Goal: Task Accomplishment & Management: Manage account settings

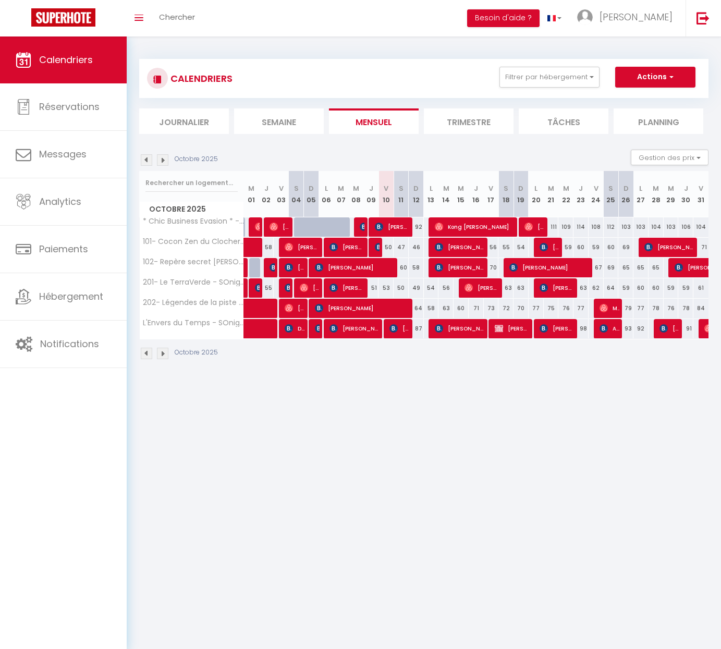
click at [398, 330] on span "[PERSON_NAME]" at bounding box center [399, 328] width 20 height 20
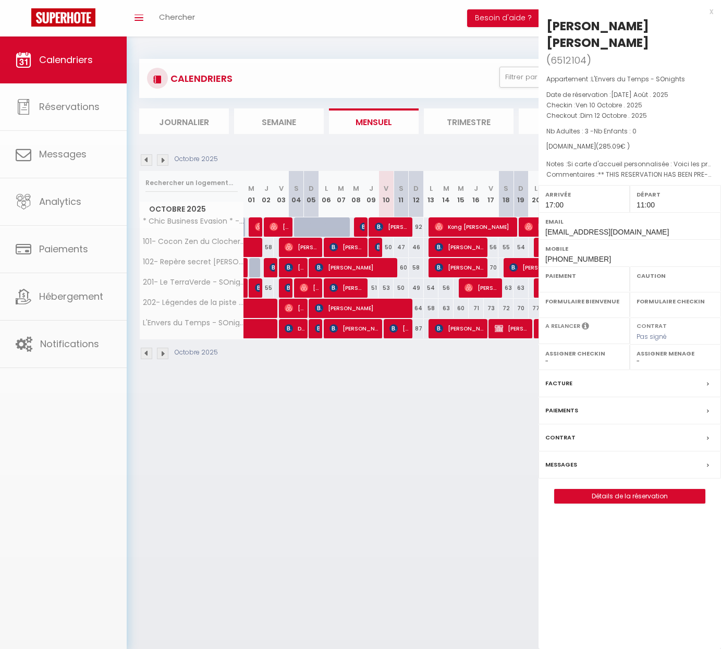
select select "OK"
select select "KO"
select select "1"
select select "0"
select select "1"
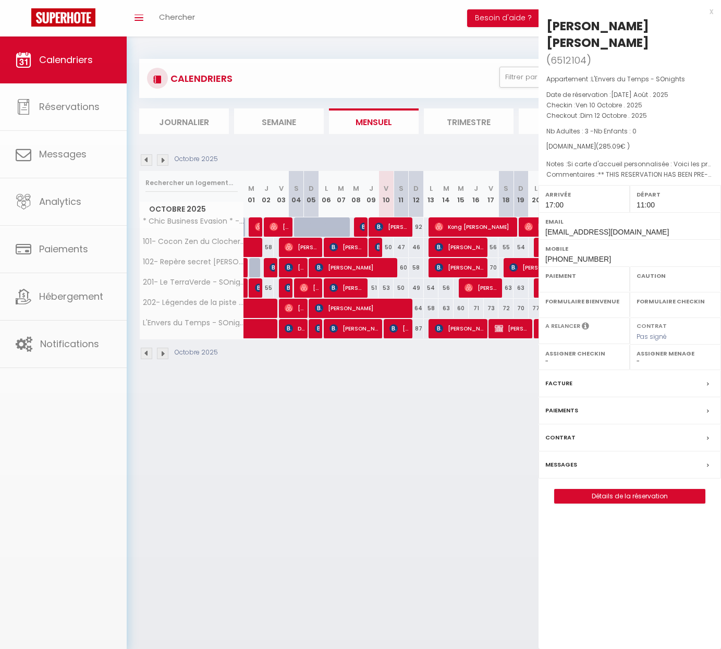
select select
select select "52405"
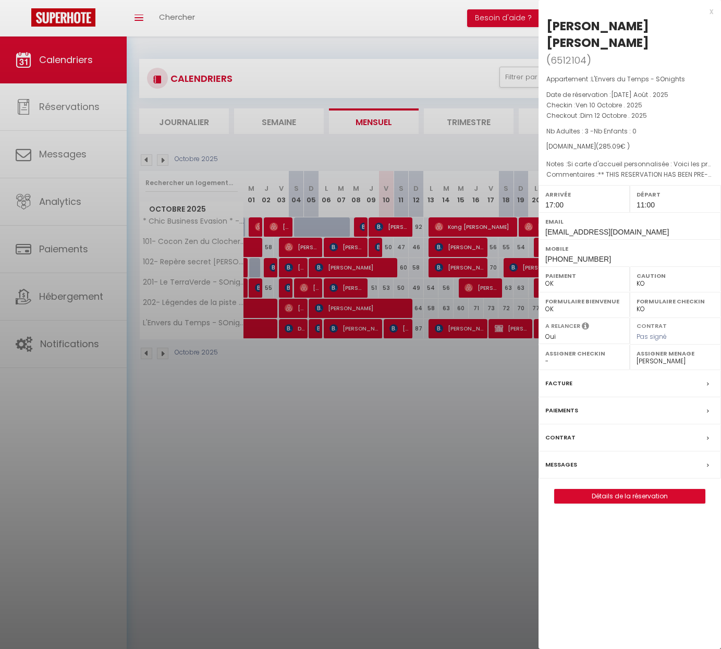
click at [631, 489] on link "Détails de la réservation" at bounding box center [629, 496] width 150 height 14
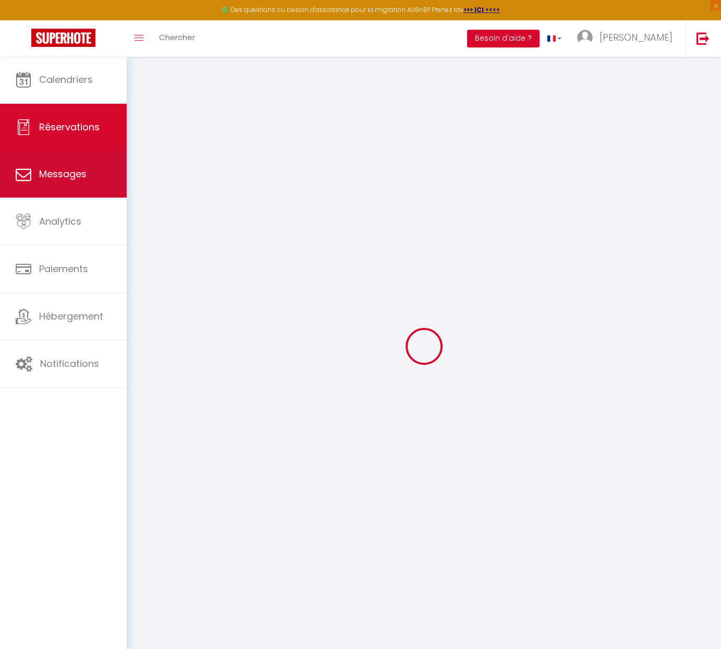
select select
checkbox input "false"
select select
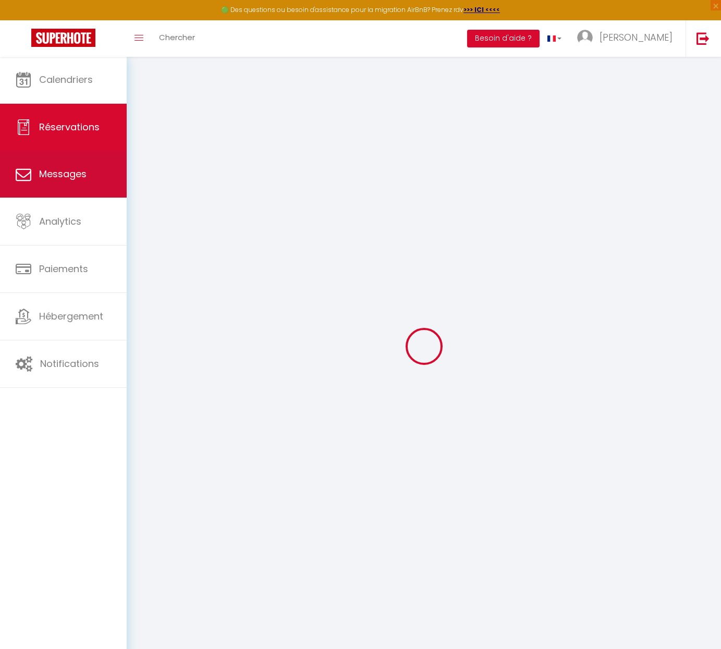
checkbox input "false"
type textarea "** THIS RESERVATION HAS BEEN PRE-PAID ** You have a booker that would like free…"
type textarea "Si carte d'accueil personnalisée : Voici les prénoms : -Hannelore -Sabine et Ho…"
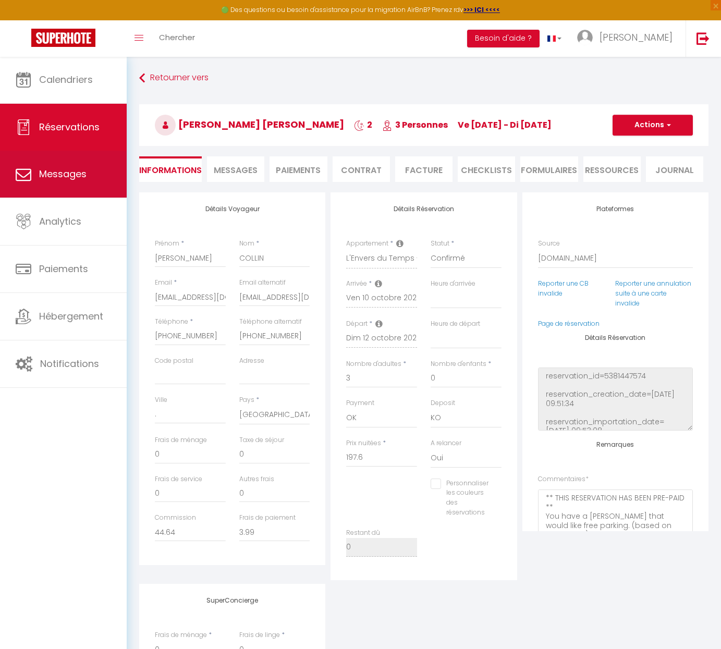
type input "65"
type input "22.49"
select select
checkbox input "false"
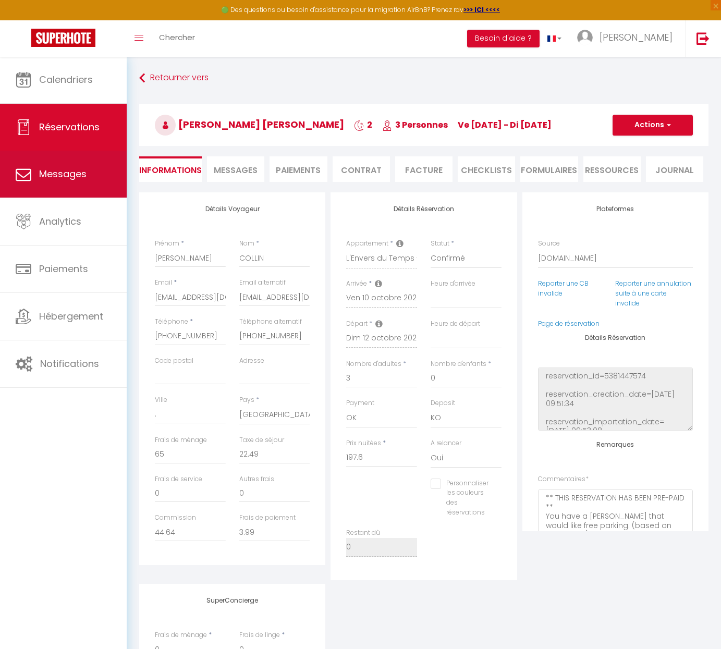
select select "17:00"
select select "11:00"
click at [78, 181] on link "Messages" at bounding box center [63, 174] width 127 height 47
select select "message"
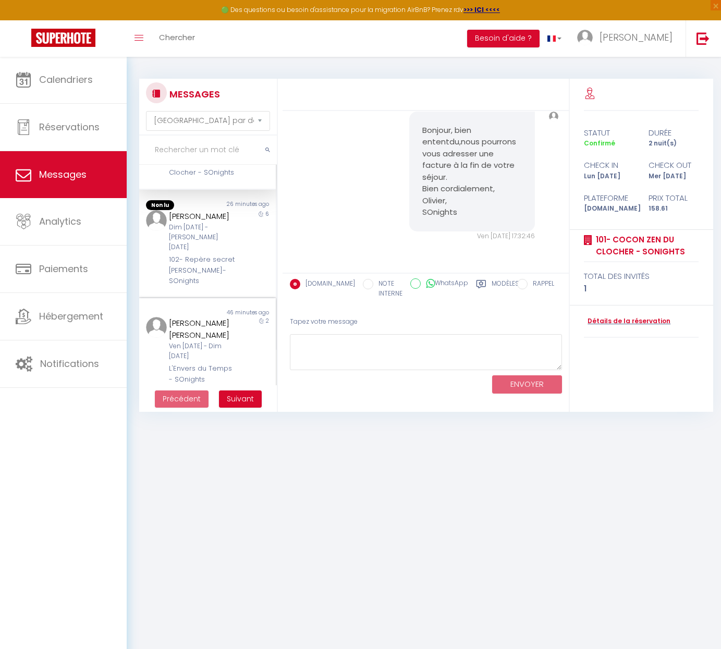
scroll to position [123, 0]
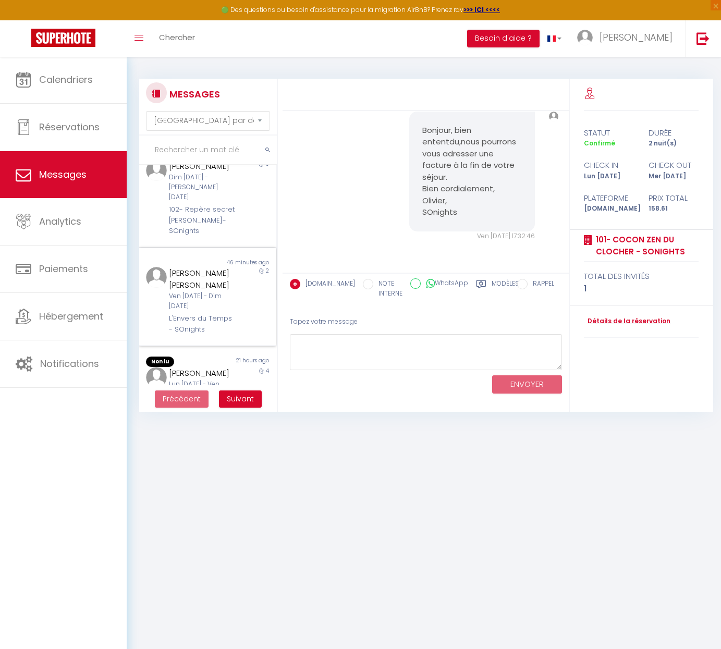
click at [202, 301] on div "[DATE] - [DATE]" at bounding box center [202, 301] width 66 height 20
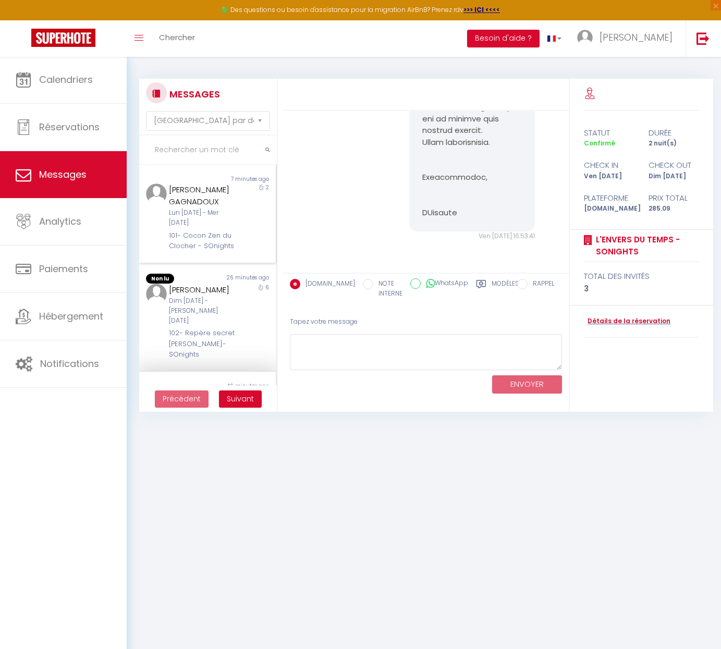
click at [210, 213] on div "[DATE] - [DATE]" at bounding box center [202, 218] width 66 height 20
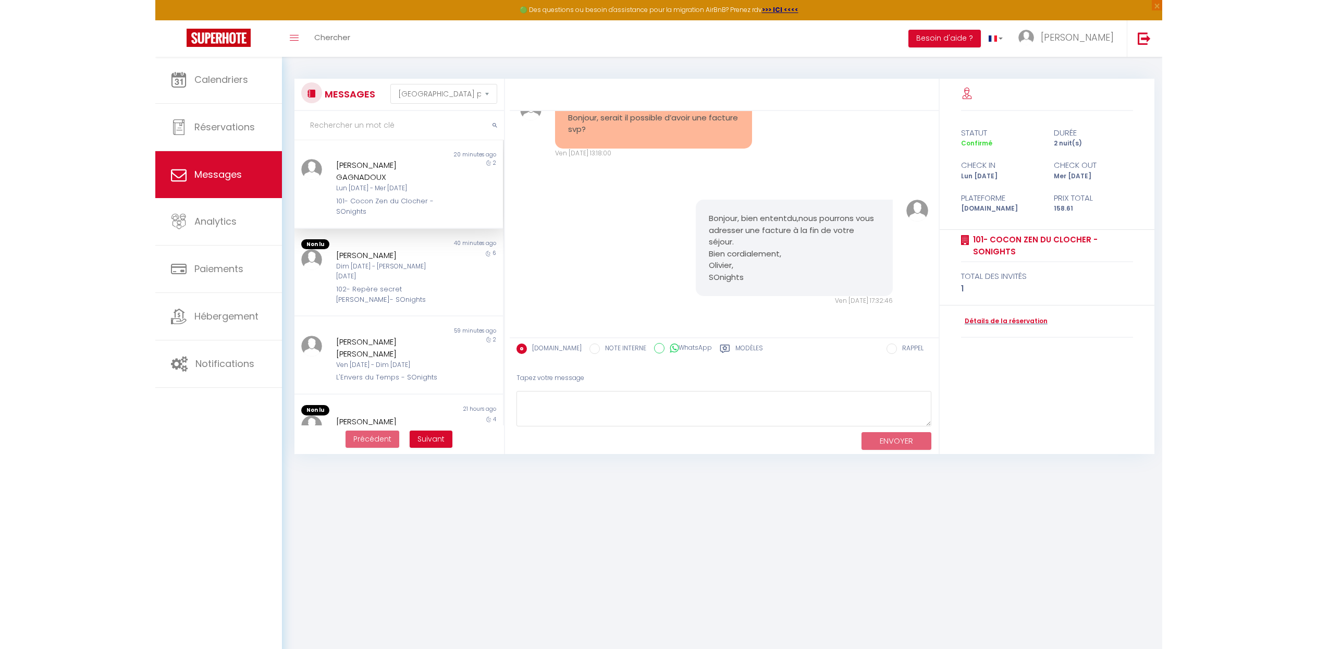
scroll to position [481, 0]
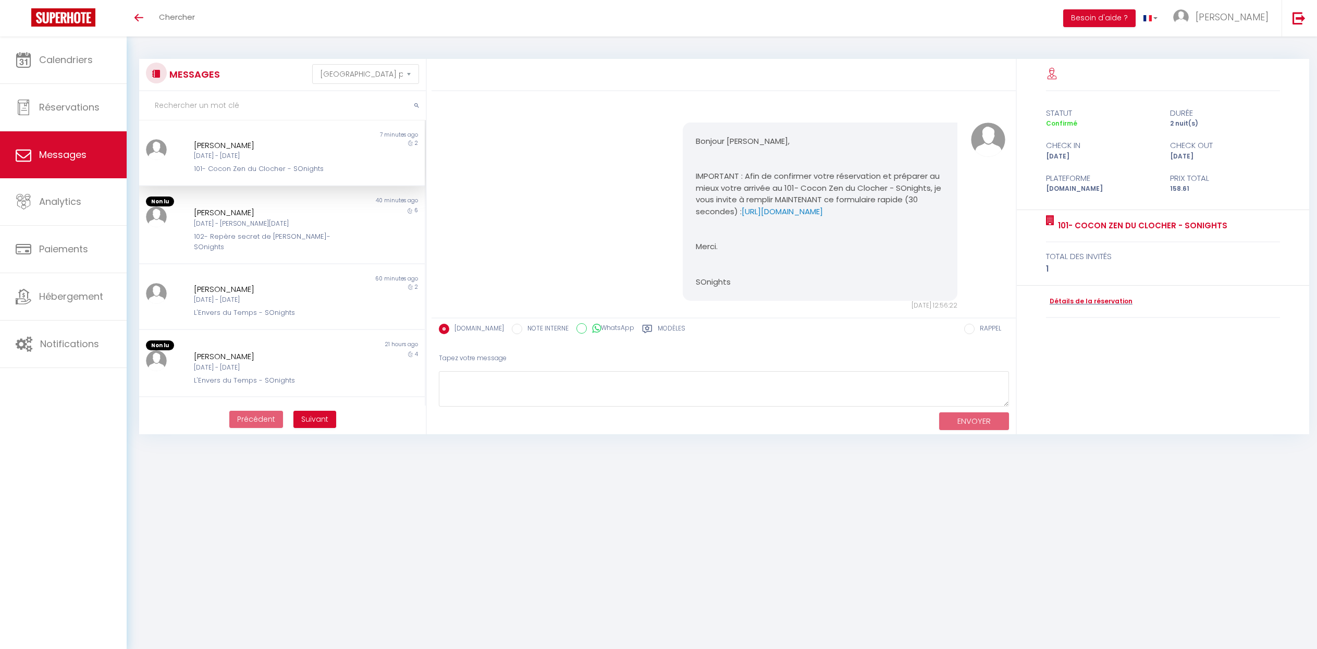
select select "message"
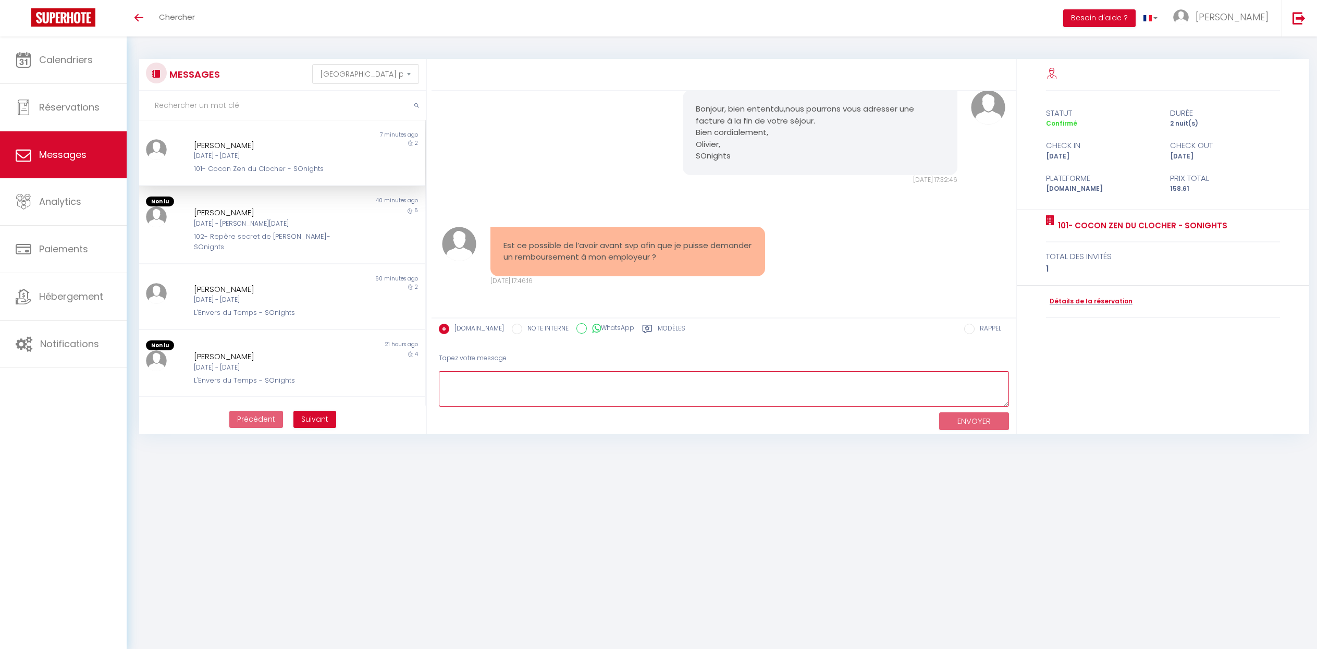
click at [559, 379] on textarea at bounding box center [724, 389] width 570 height 36
click at [854, 379] on textarea "Bonjour, malhereusement, cela n'est pas possible, les factures ne peuvent être …" at bounding box center [724, 389] width 570 height 36
click at [506, 377] on textarea "Bonjour, malhereusement, cela n'est pas possible, les factures ne peuvent être …" at bounding box center [724, 389] width 570 height 36
click at [501, 378] on textarea "Bonjour, malhereusement, cela n'est pas possible, les factures ne peuvent être …" at bounding box center [724, 389] width 570 height 36
type textarea "Bonjour, malheureusement, cela n'est pas possible, les factures ne peuvent être…"
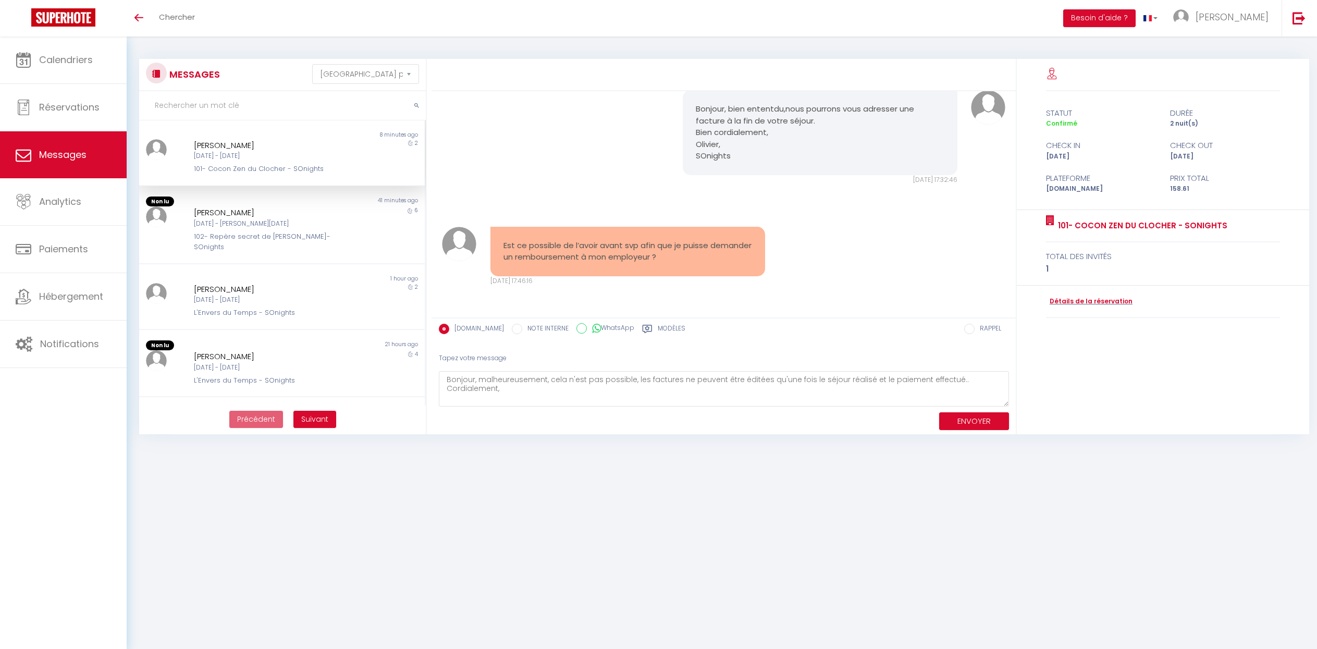
click at [697, 454] on body "🟢 Des questions ou besoin d'assistance pour la migration AirBnB? Prenez rdv >>>…" at bounding box center [658, 360] width 1317 height 649
click at [974, 418] on button "ENVOYER" at bounding box center [974, 421] width 70 height 18
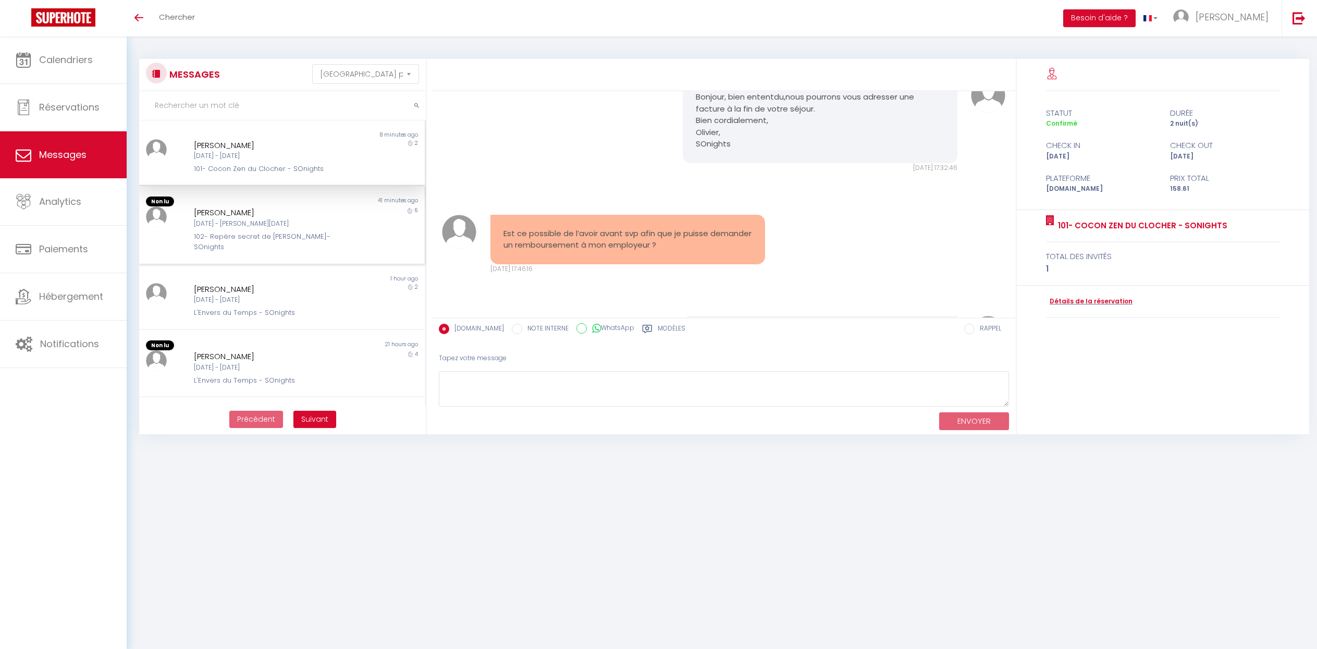
scroll to position [704, 0]
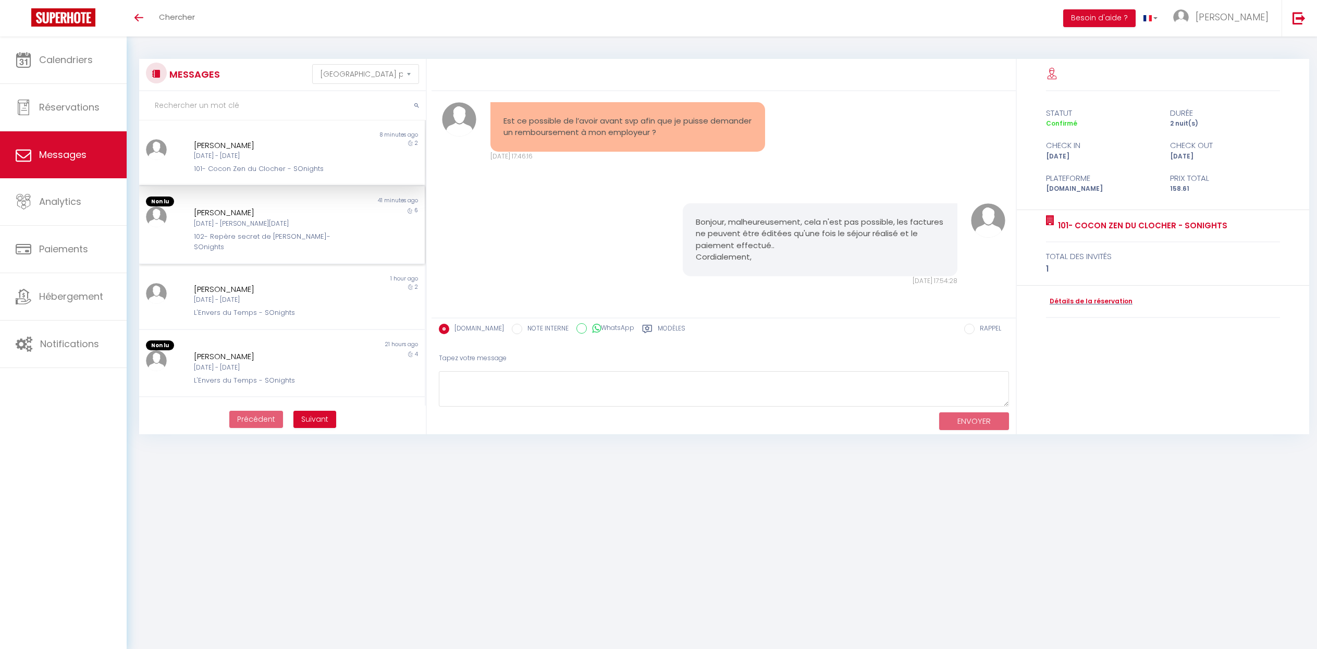
click at [252, 231] on div "102- Repère secret de [PERSON_NAME]- SOnights" at bounding box center [270, 241] width 153 height 21
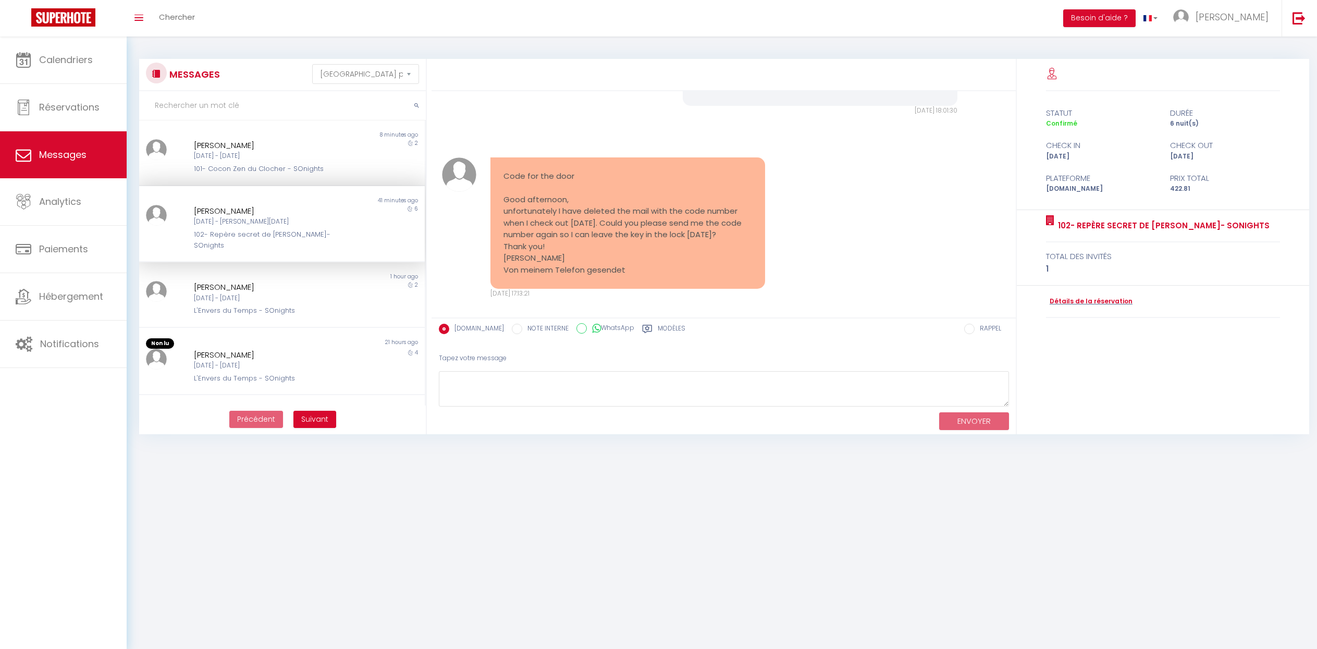
scroll to position [36, 0]
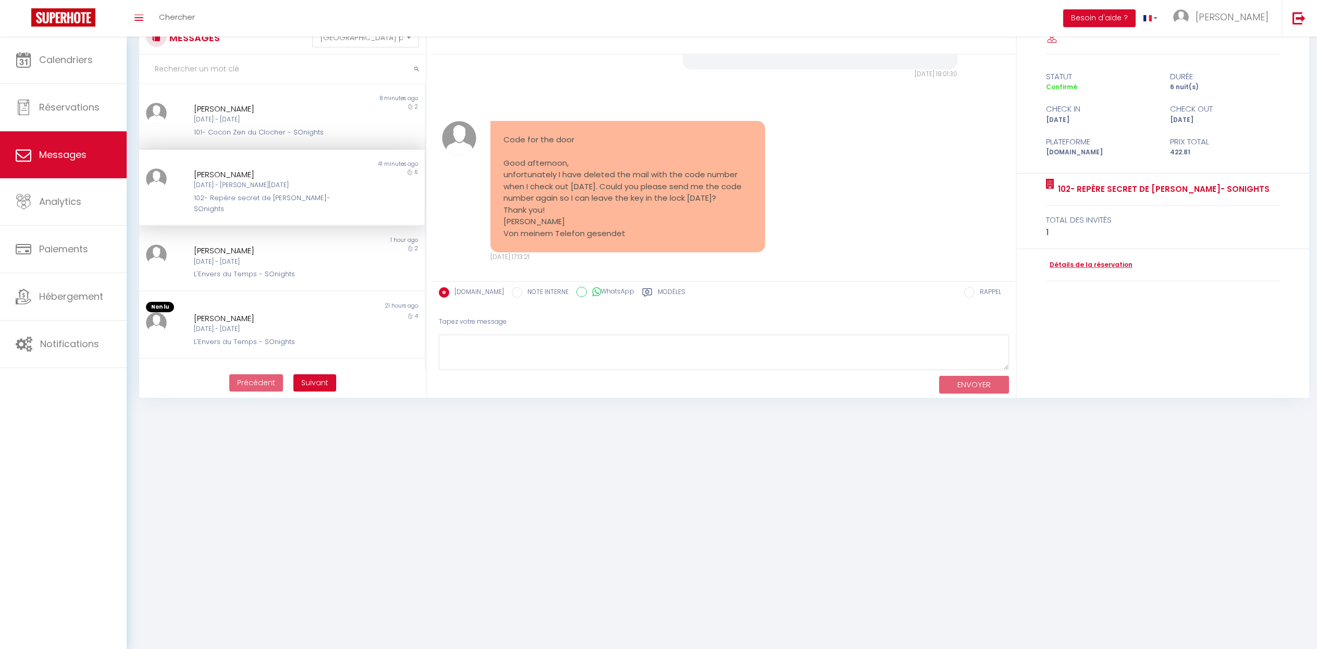
click at [666, 291] on label "Modèles" at bounding box center [672, 293] width 28 height 13
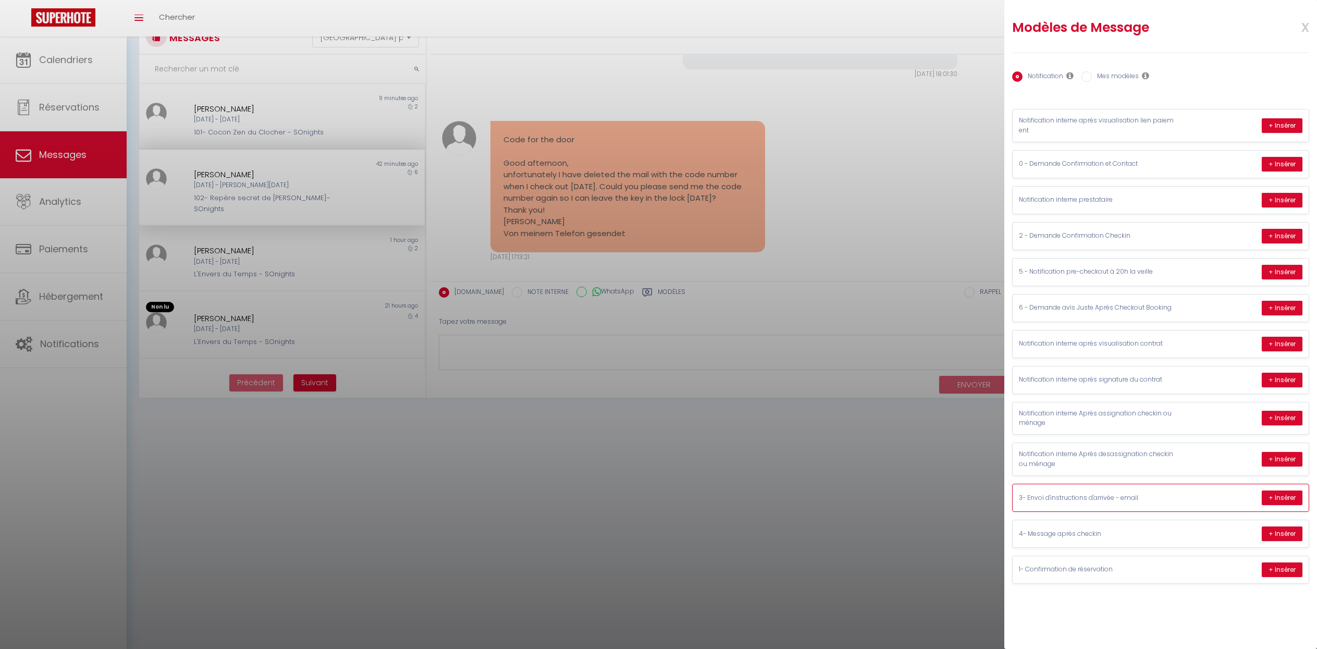
click at [1124, 493] on p "3- Envoi d'instructions d'arrivée - email" at bounding box center [1097, 498] width 156 height 10
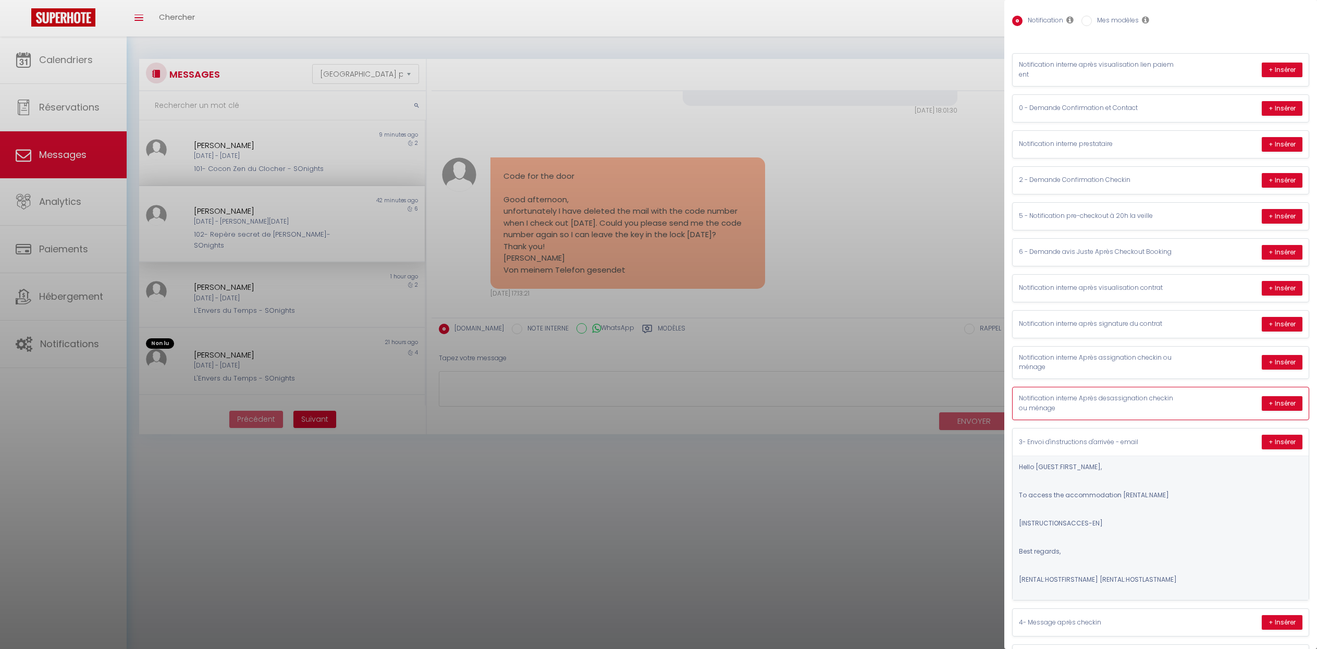
scroll to position [87, 0]
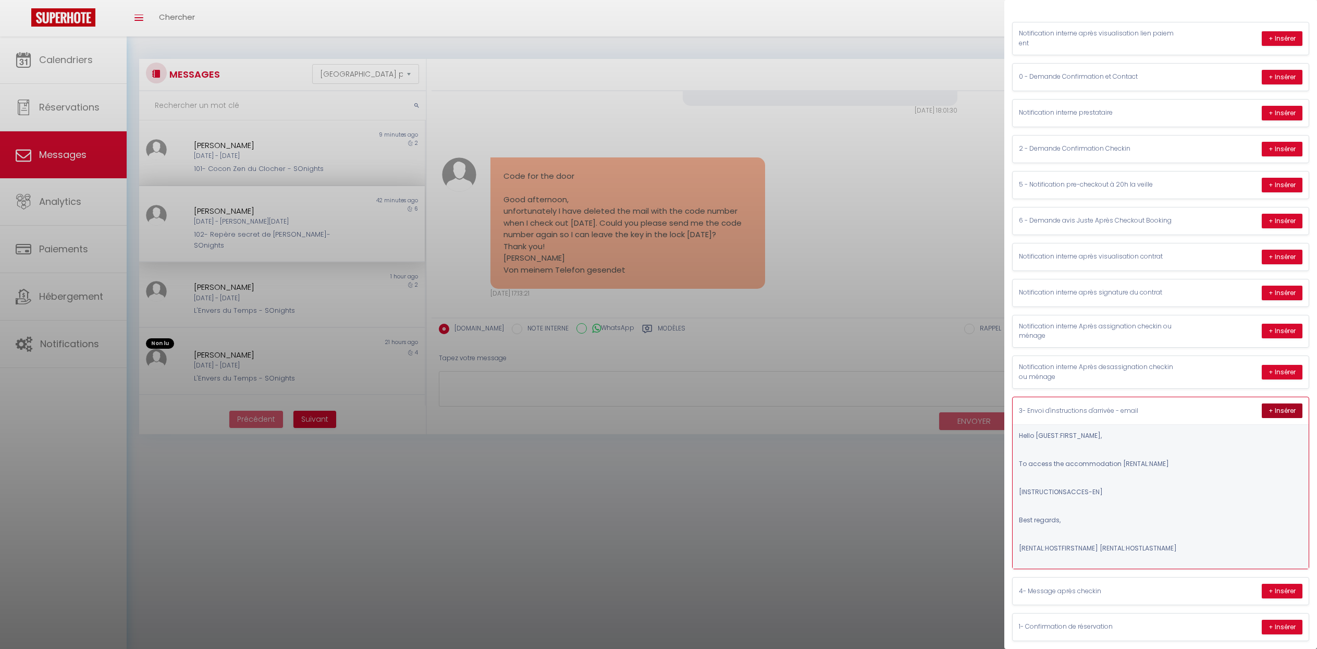
click at [1269, 404] on button "+ Insérer" at bounding box center [1281, 410] width 41 height 15
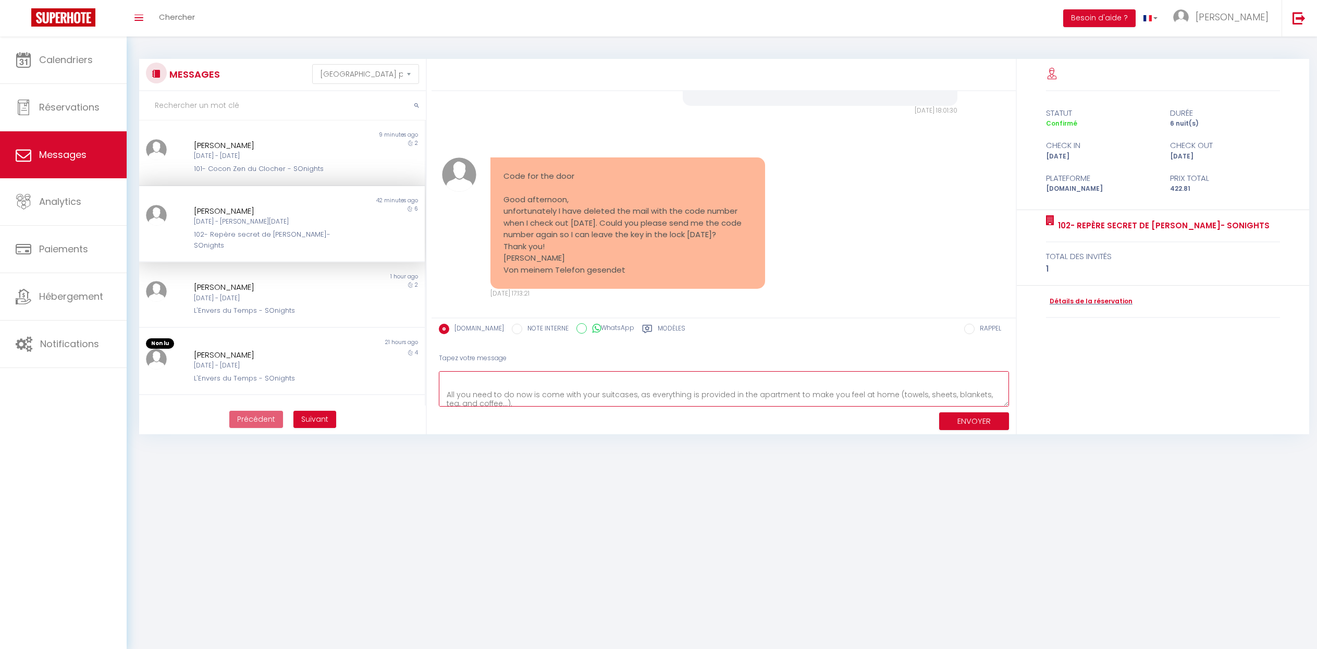
scroll to position [0, 0]
click at [503, 390] on textarea "Hello [PERSON_NAME], To access the accommodation 102- Repère secret de [PERSON_…" at bounding box center [724, 389] width 570 height 36
drag, startPoint x: 445, startPoint y: 377, endPoint x: 541, endPoint y: 395, distance: 98.0
click at [541, 395] on textarea "Hello [PERSON_NAME], To access the accommodation 102- Repère secret de [PERSON_…" at bounding box center [724, 389] width 570 height 36
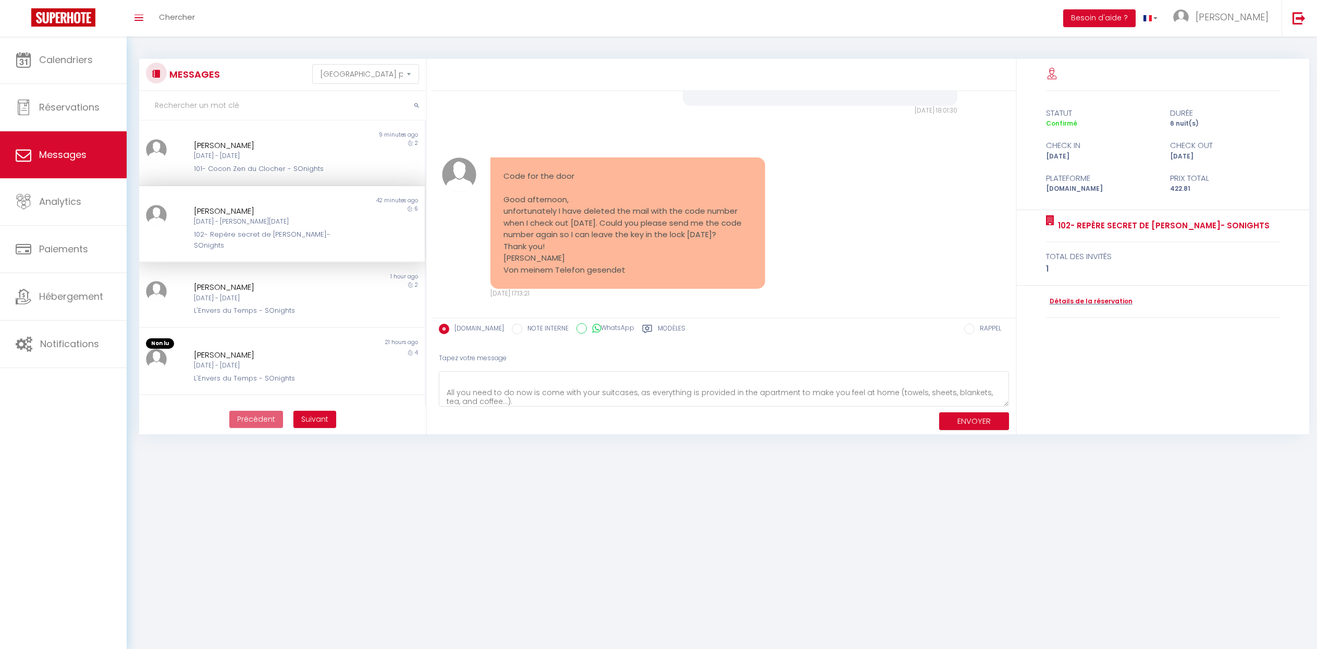
click at [536, 362] on div "Tapez votre message" at bounding box center [724, 358] width 570 height 26
click at [510, 375] on textarea "Hello [PERSON_NAME], To access the accommodation 102- Repère secret de [PERSON_…" at bounding box center [724, 389] width 570 height 36
drag, startPoint x: 464, startPoint y: 385, endPoint x: 499, endPoint y: 402, distance: 38.9
click at [499, 402] on textarea "Hello [PERSON_NAME], To access the accommodation 102- Repère secret de [PERSON_…" at bounding box center [724, 389] width 570 height 36
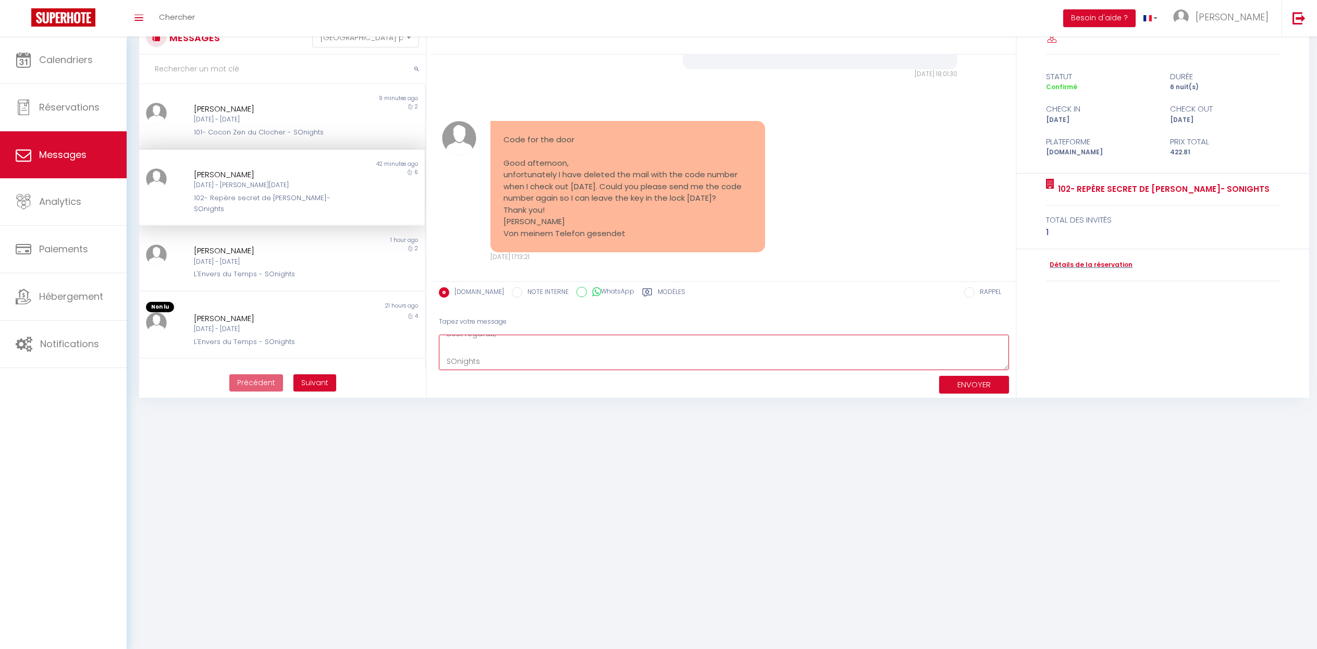
drag, startPoint x: 445, startPoint y: 388, endPoint x: 531, endPoint y: 394, distance: 86.2
click at [531, 394] on div "Tapez votre message Hello [PERSON_NAME], To access the accommodation 102- Repèr…" at bounding box center [723, 353] width 584 height 89
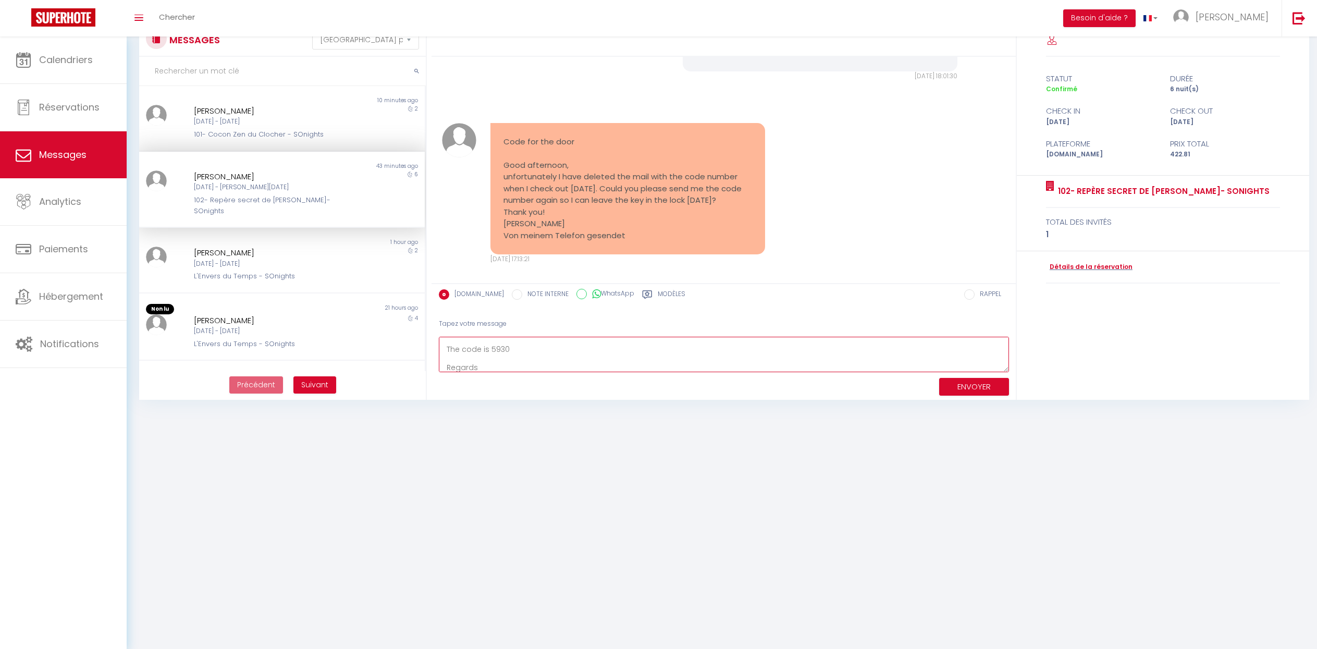
scroll to position [32, 0]
type textarea "Hello [PERSON_NAME], You normally have all messages history in your booking app…"
click at [967, 382] on button "ENVOYER" at bounding box center [974, 387] width 70 height 18
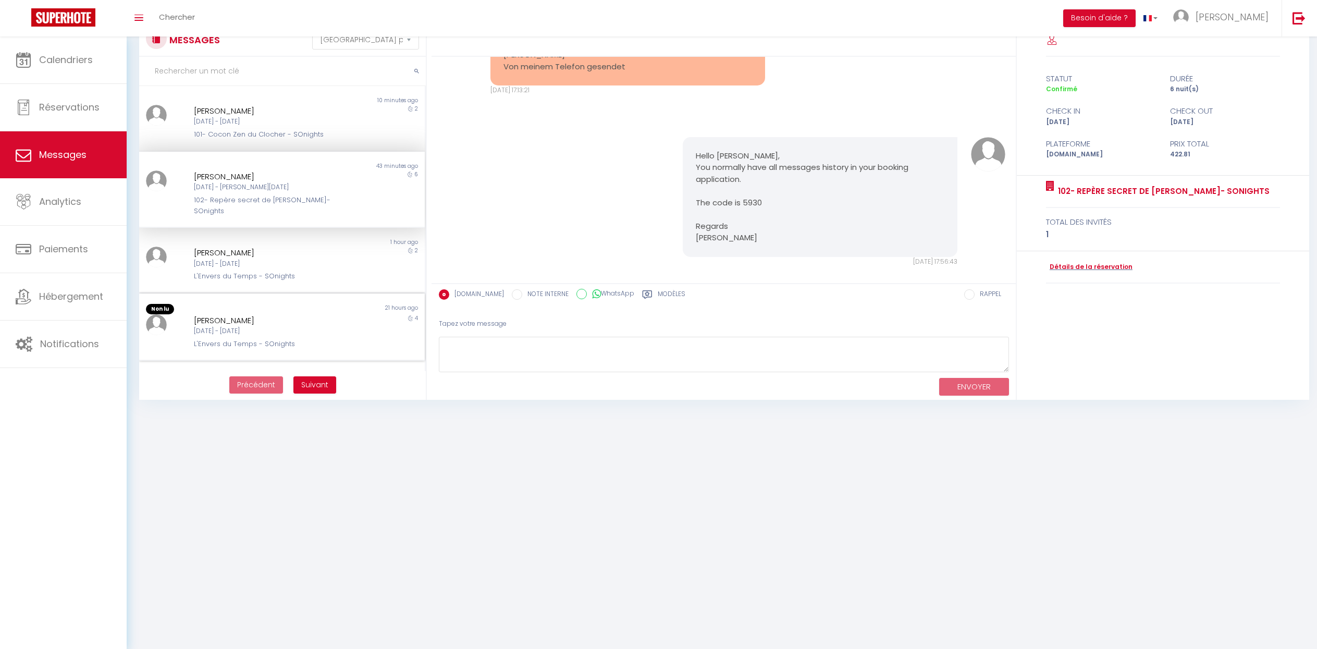
click at [184, 314] on div at bounding box center [162, 331] width 47 height 35
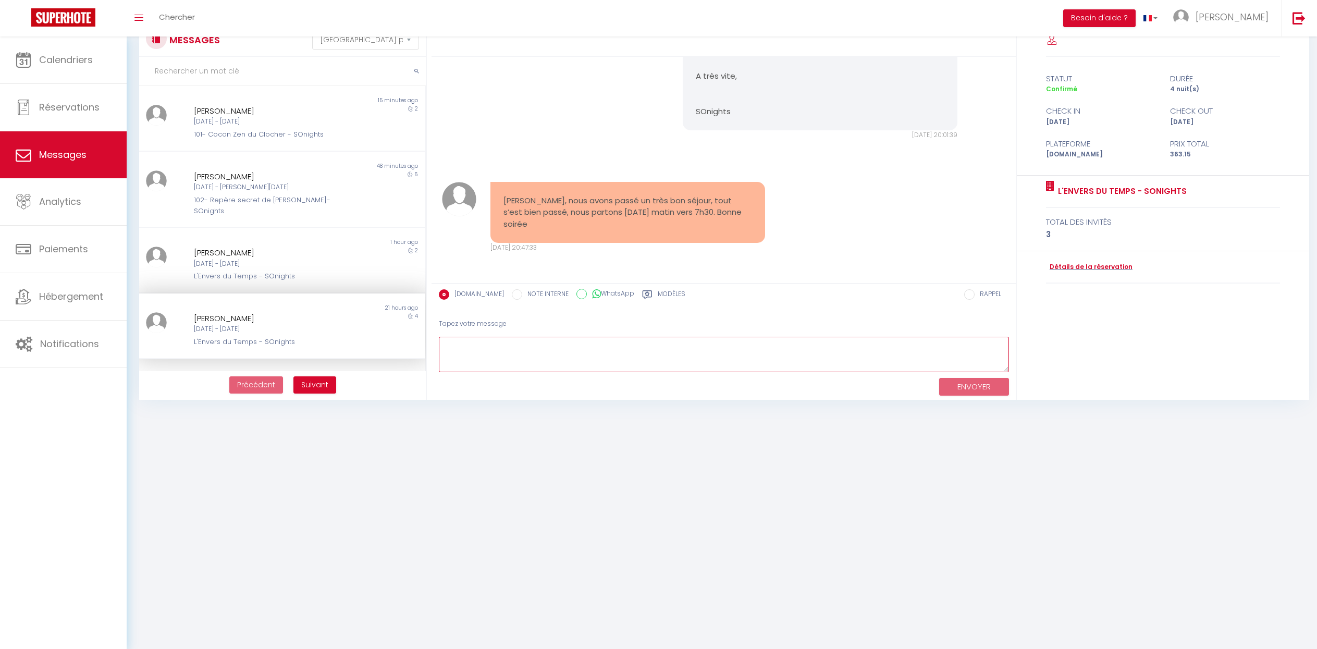
click at [525, 346] on textarea at bounding box center [724, 355] width 570 height 36
type textarea "Merci, bon retour."
click at [983, 390] on button "ENVOYER" at bounding box center [974, 387] width 70 height 18
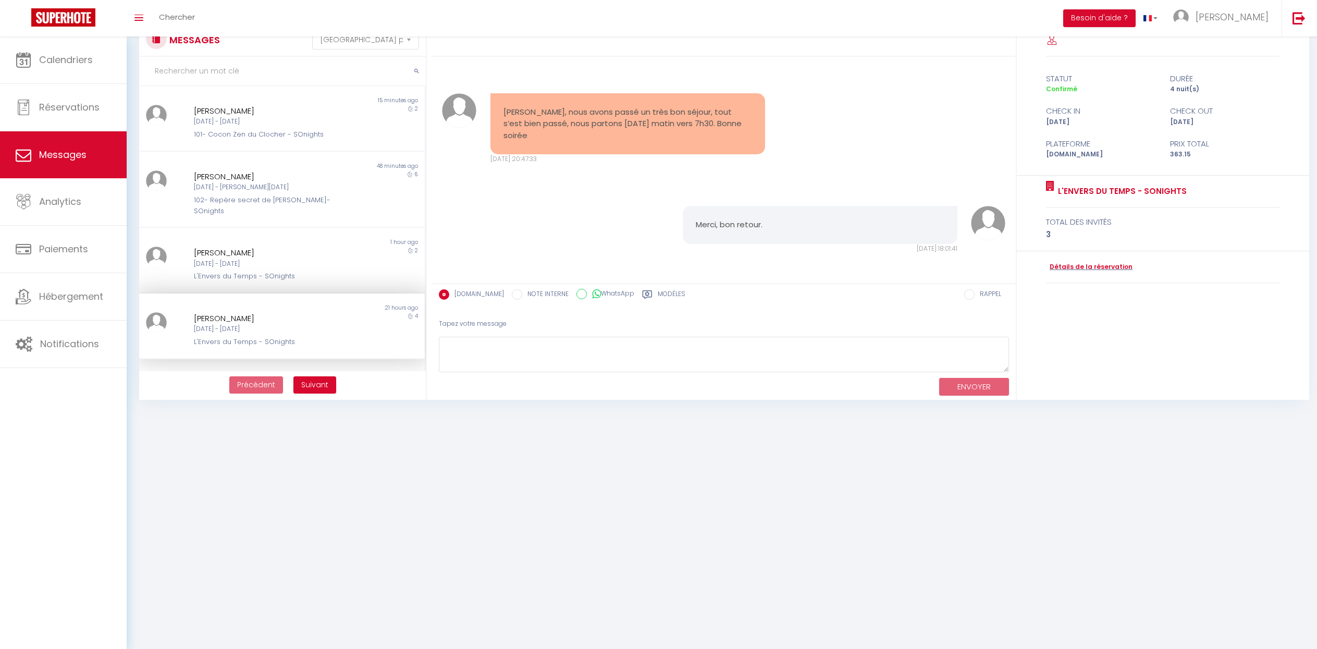
scroll to position [0, 0]
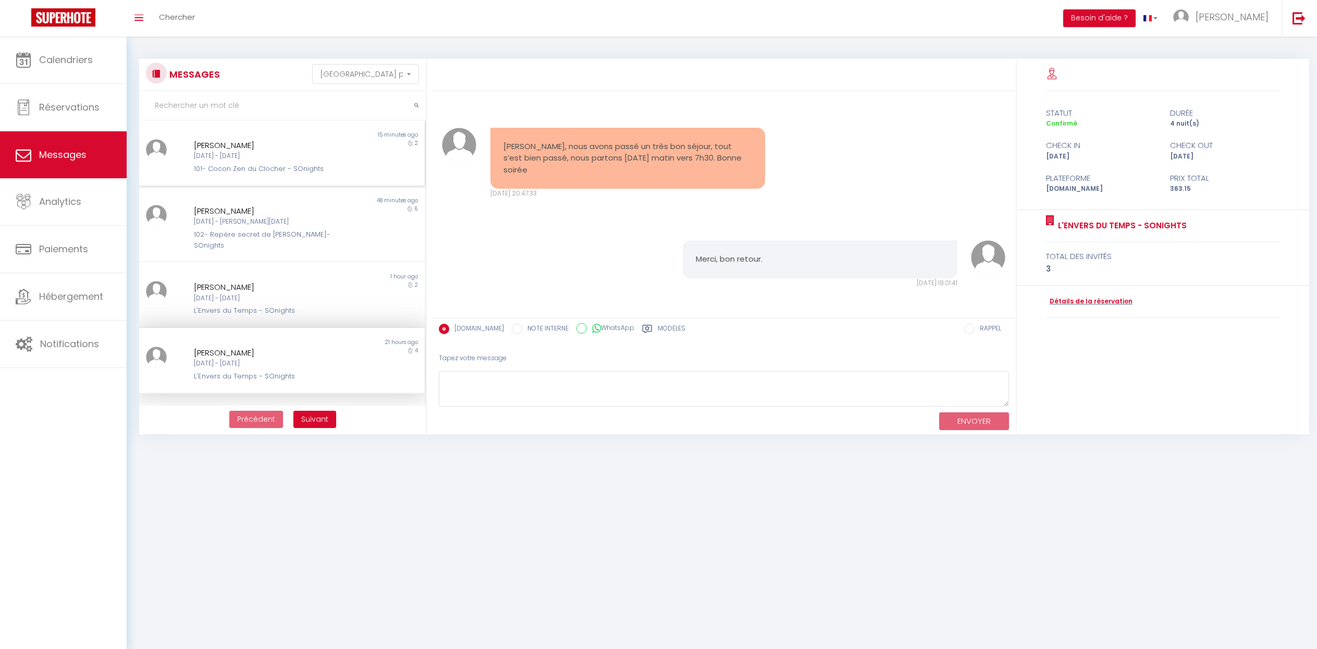
click at [242, 161] on div "[PERSON_NAME] [DATE] - [DATE]- Cocon Zen du Clocher - SOnights" at bounding box center [270, 156] width 167 height 35
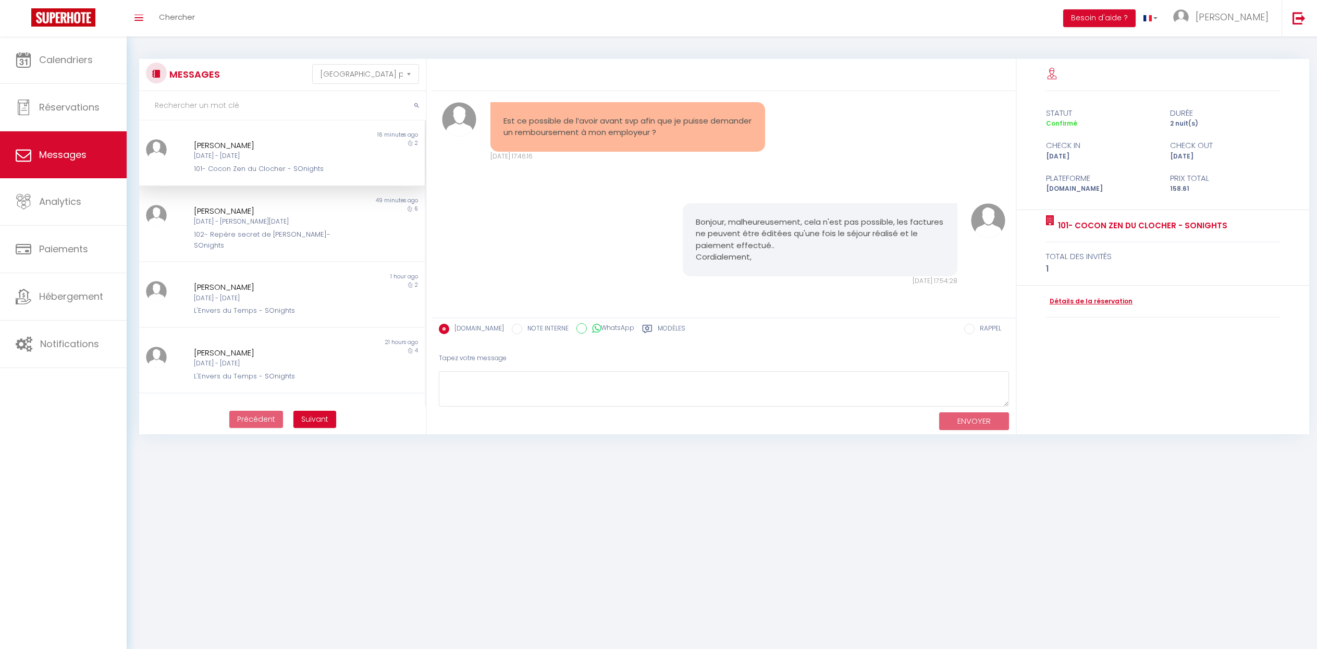
click at [1102, 296] on link "Détails de la réservation" at bounding box center [1089, 301] width 86 height 10
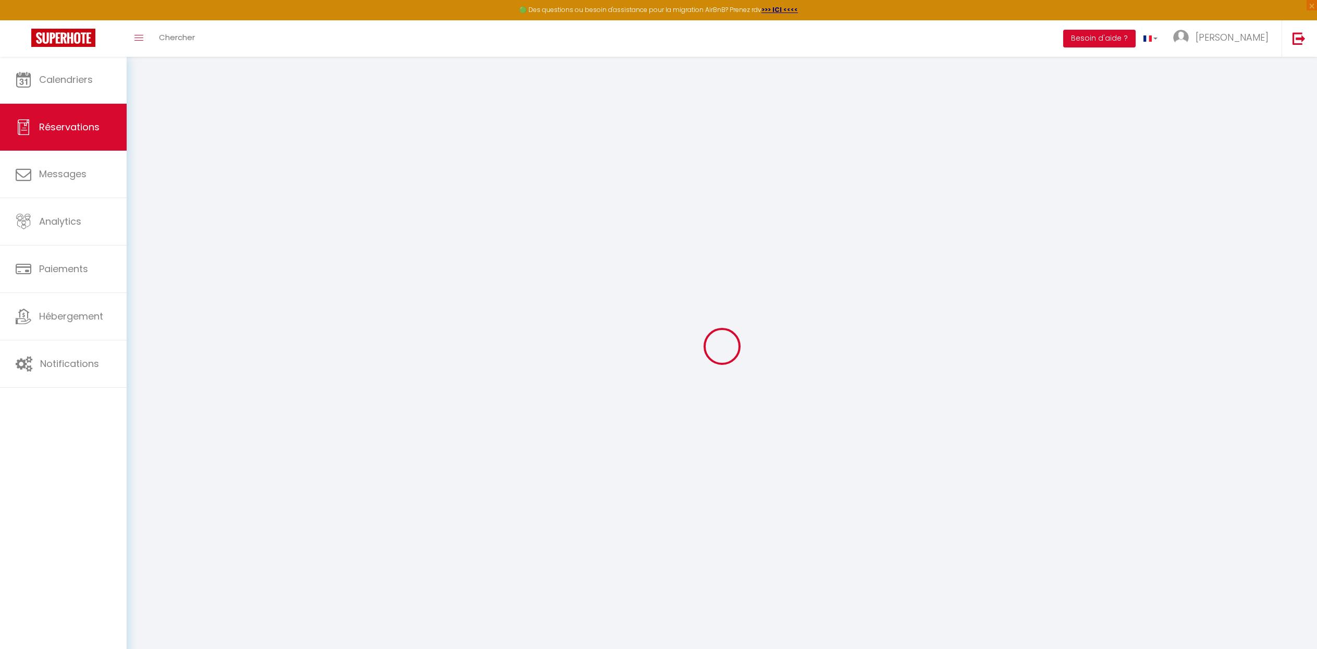
type input "Léane"
type input "GAGNADOUX"
type input "[EMAIL_ADDRESS][DOMAIN_NAME]"
type input "[PHONE_NUMBER]"
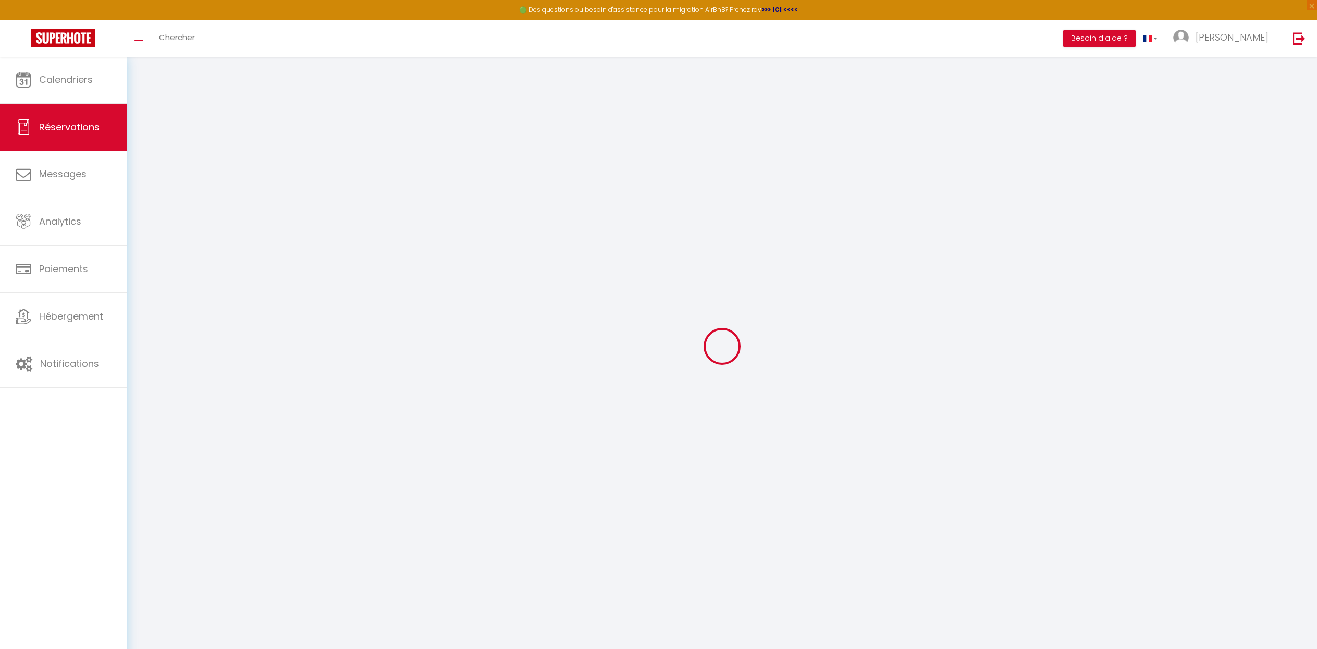
type input "[PHONE_NUMBER]"
select select "FR"
type input "26.33"
type input "2.22"
select select "35936"
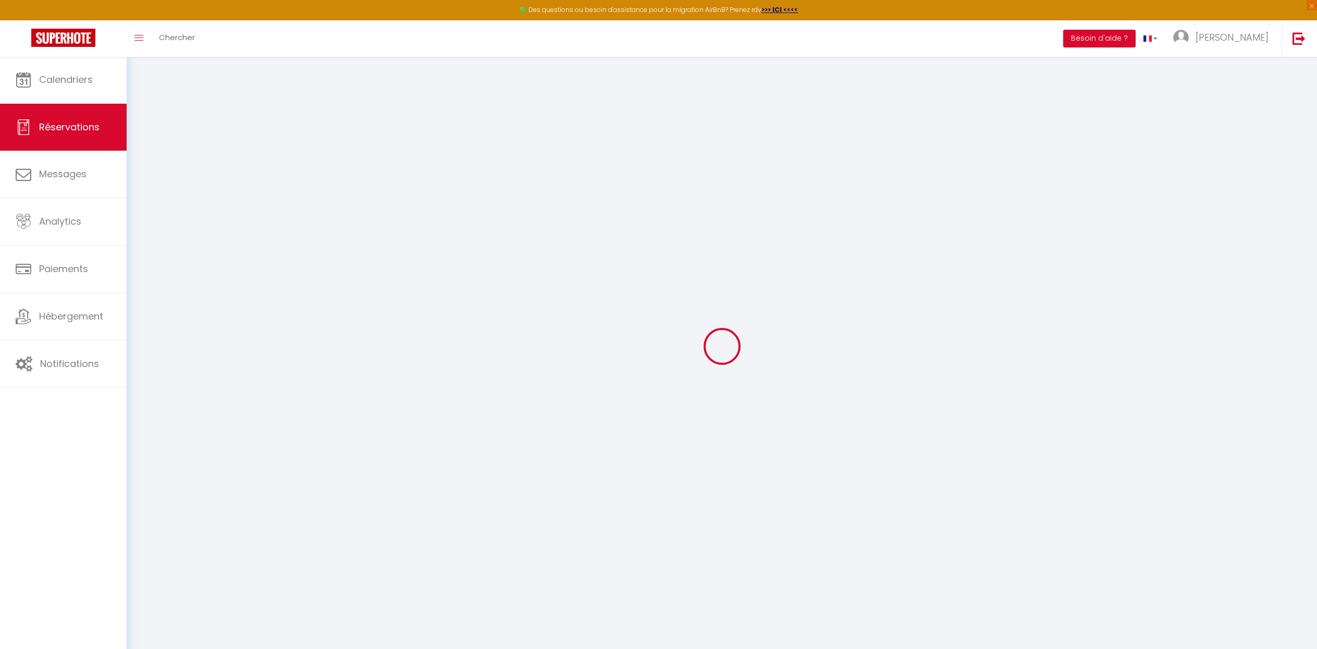
select select "1"
select select
type input "1"
select select "12"
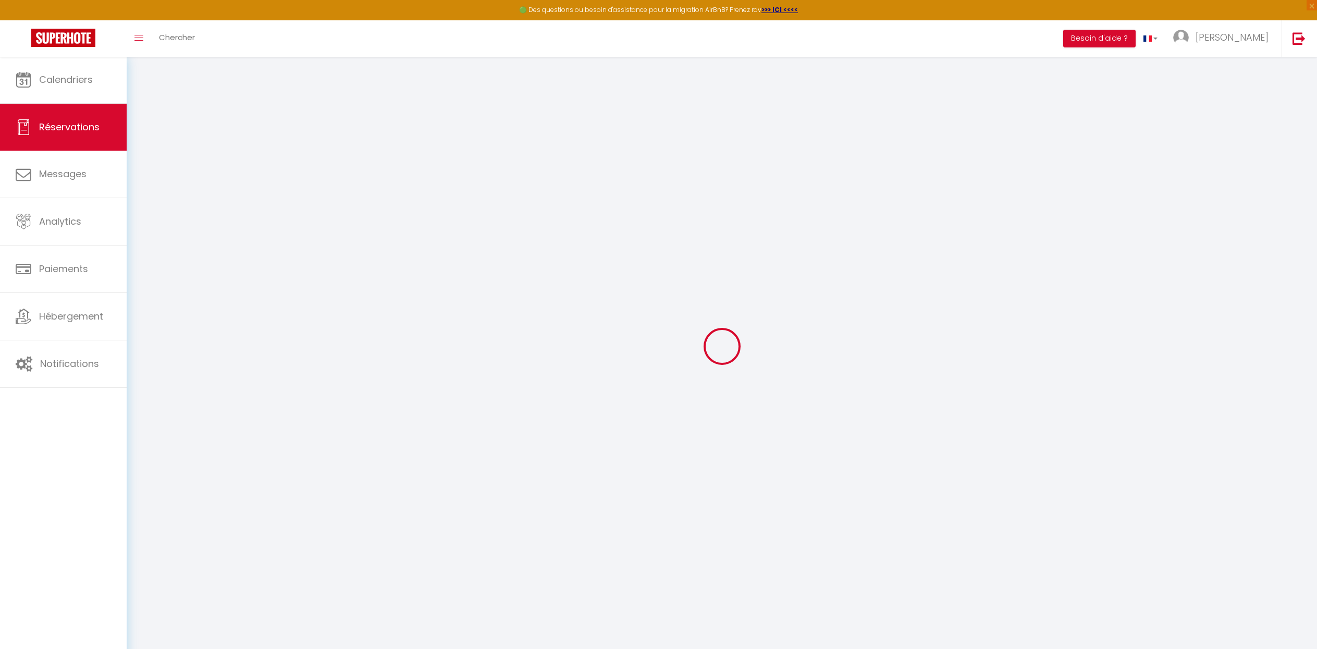
select select
type input "112.88"
checkbox input "false"
type input "0"
select select "2"
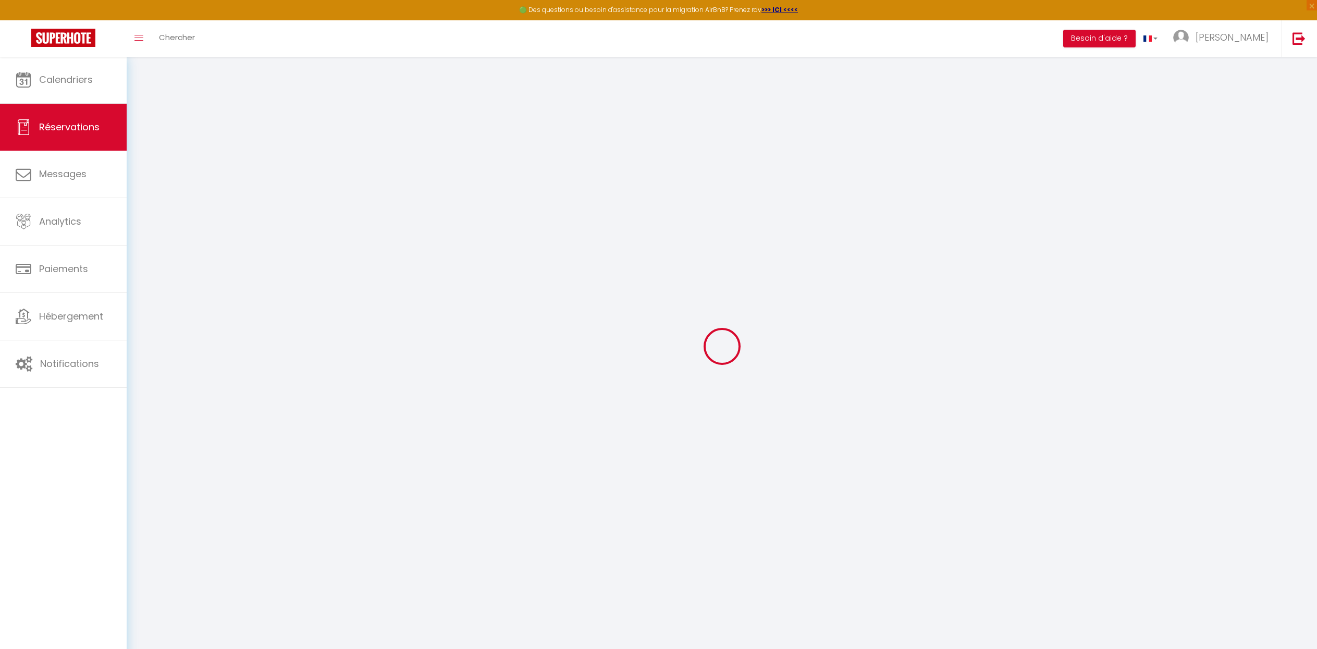
type input "0"
select select
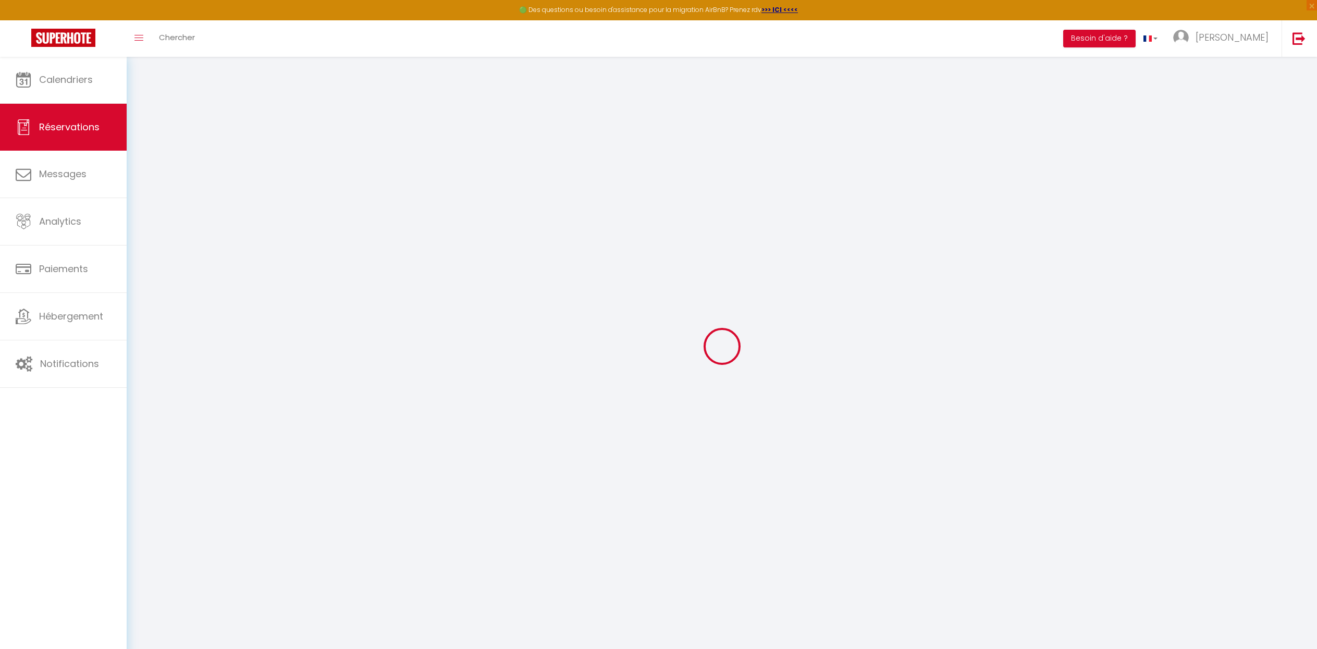
select select "14"
checkbox input "false"
select select
checkbox input "false"
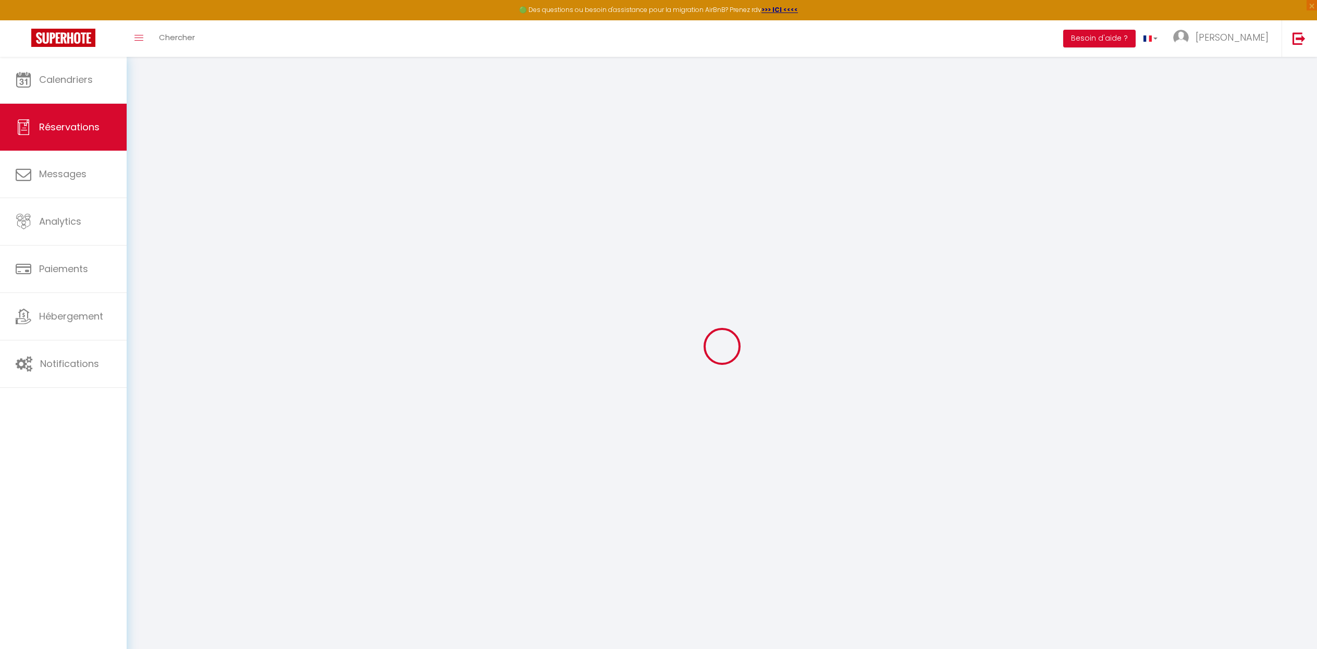
select select
checkbox input "false"
type textarea "** THIS RESERVATION HAS BEEN PRE-PAID ** Je voyage pour affaires et il est poss…"
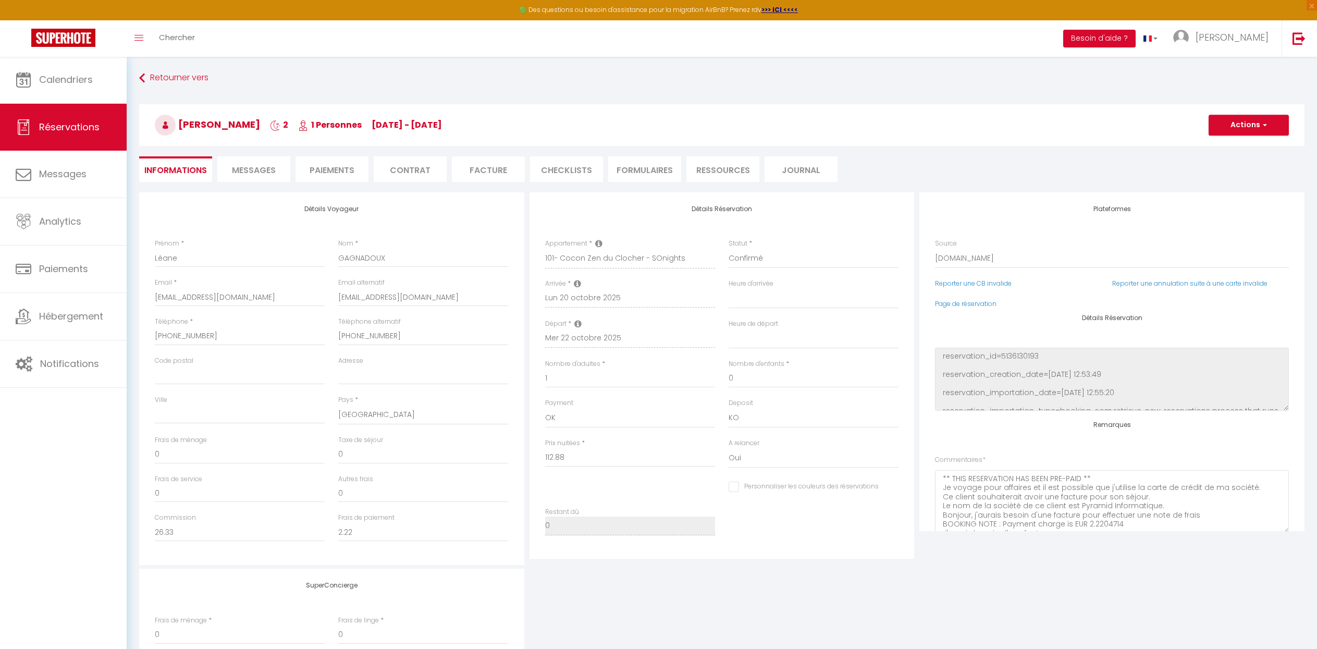
type input "42"
type input "3.73"
select select
checkbox input "false"
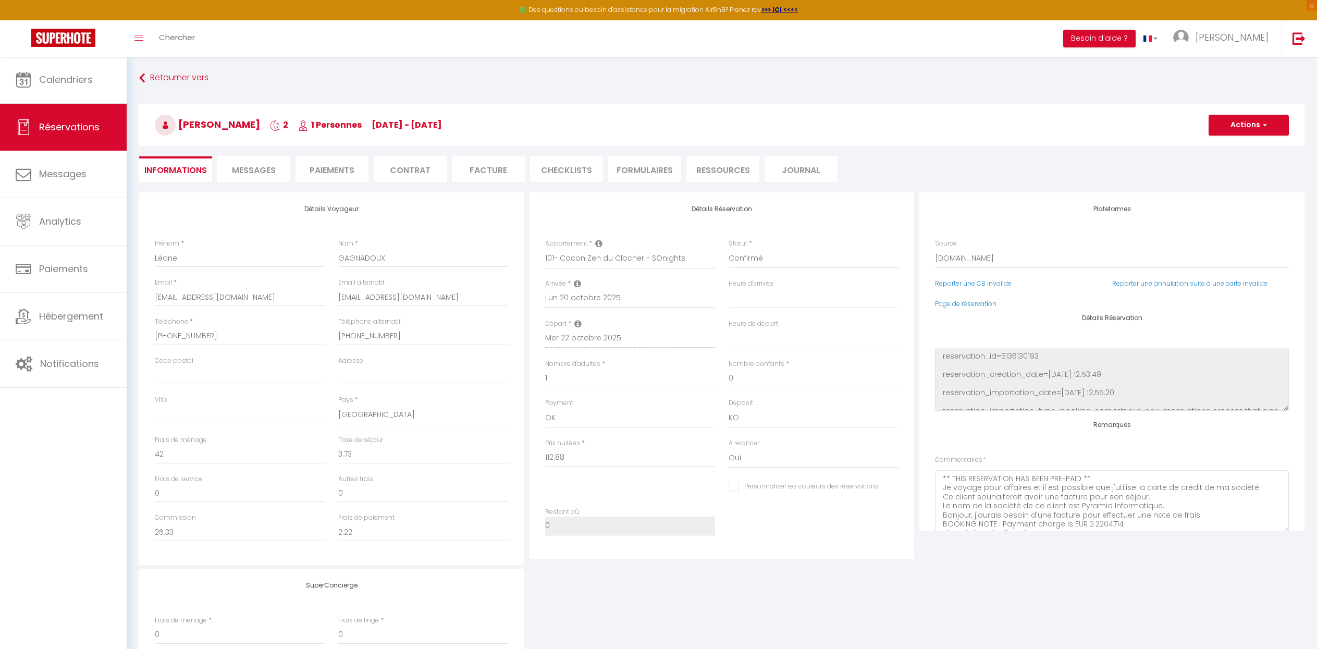
select select "20:00"
select select "09:00"
click at [970, 298] on div "Reporter une CB invalide" at bounding box center [1019, 289] width 183 height 20
click at [963, 303] on link "Page de réservation" at bounding box center [965, 303] width 61 height 9
